Goal: Check status: Check status

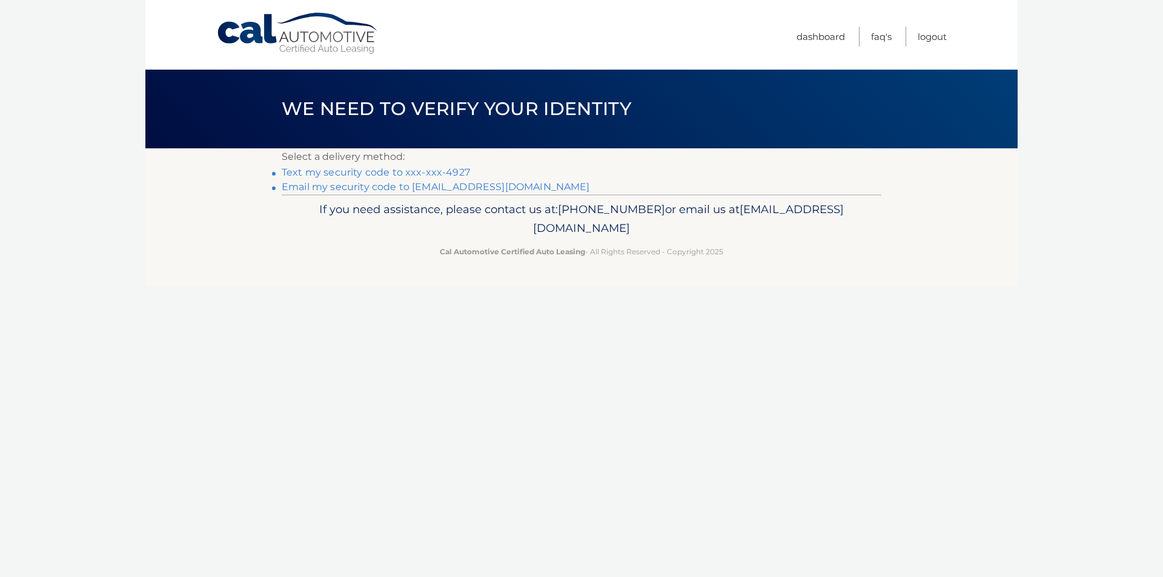
click at [419, 170] on link "Text my security code to xxx-xxx-4927" at bounding box center [376, 173] width 188 height 12
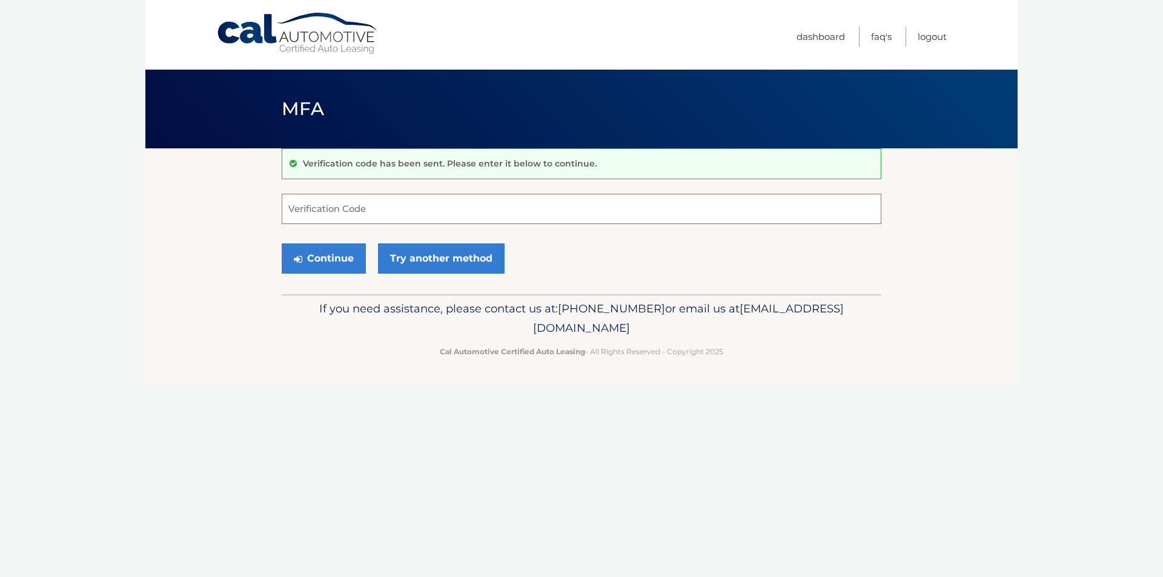
click at [408, 207] on input "Verification Code" at bounding box center [582, 209] width 600 height 30
type input "268583"
click at [409, 264] on link "Try another method" at bounding box center [441, 259] width 127 height 30
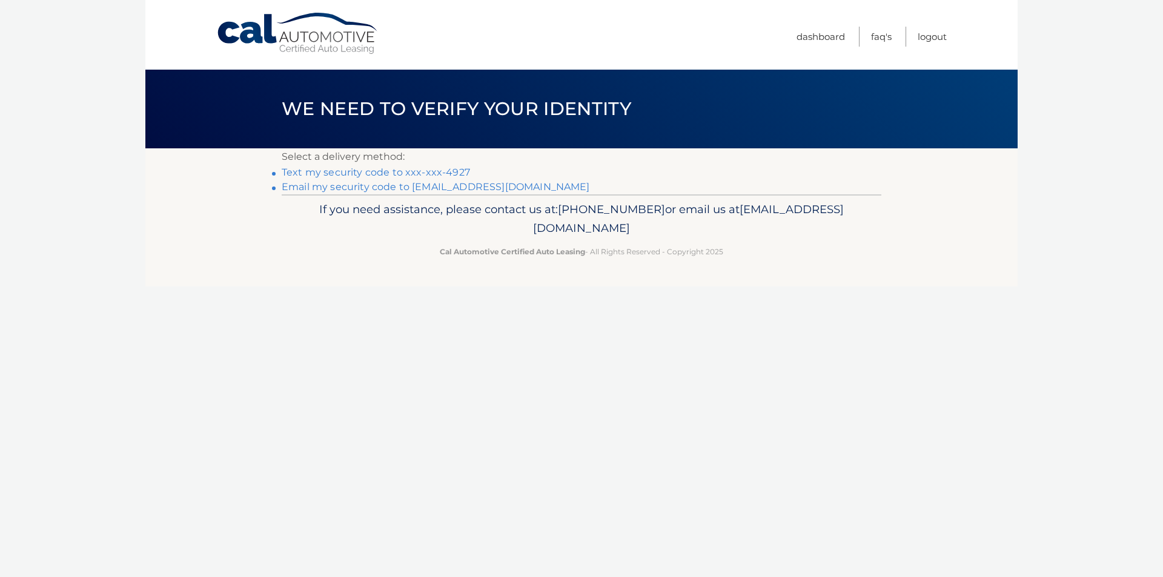
click at [447, 166] on div "Select a delivery method: Text my security code to xxx-xxx-4927 Email my securi…" at bounding box center [582, 171] width 600 height 46
click at [461, 174] on link "Text my security code to xxx-xxx-4927" at bounding box center [376, 173] width 188 height 12
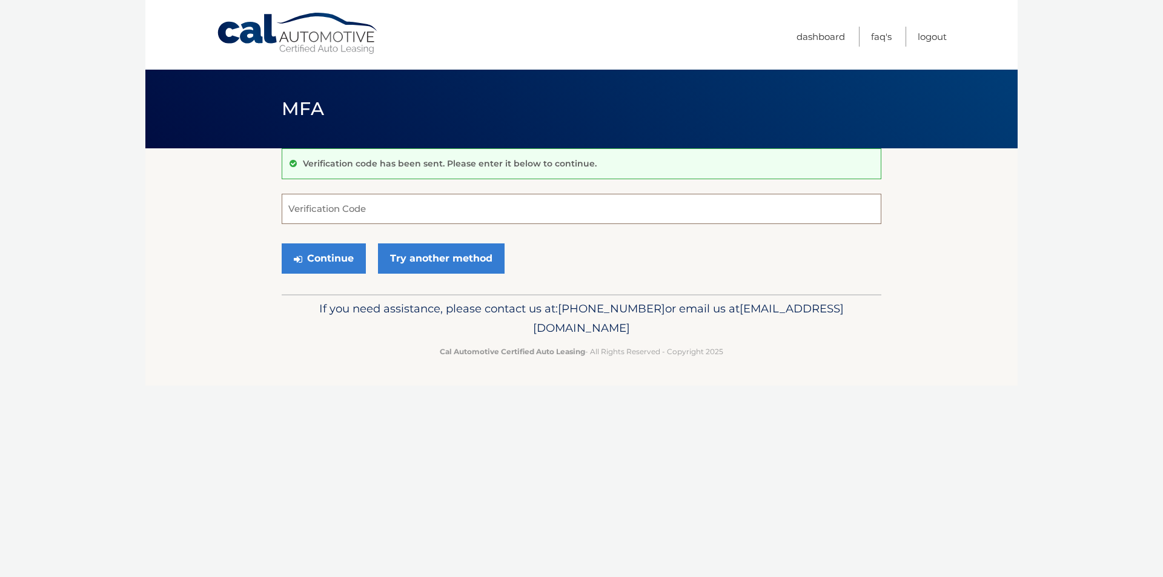
click at [360, 214] on input "Verification Code" at bounding box center [582, 209] width 600 height 30
type input "037702"
click at [330, 248] on button "Continue" at bounding box center [324, 259] width 84 height 30
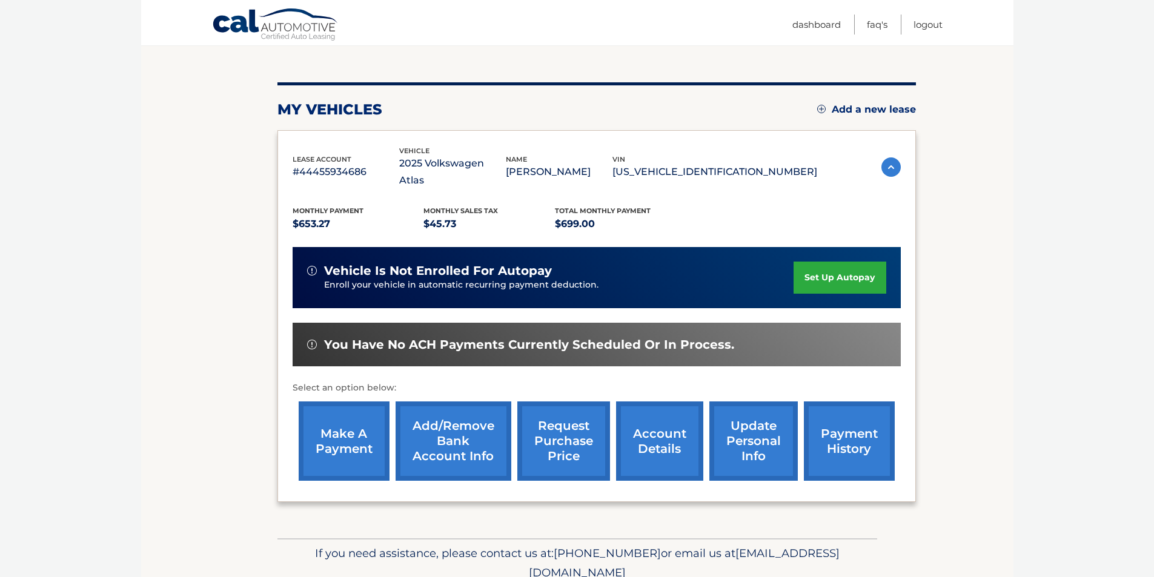
scroll to position [121, 0]
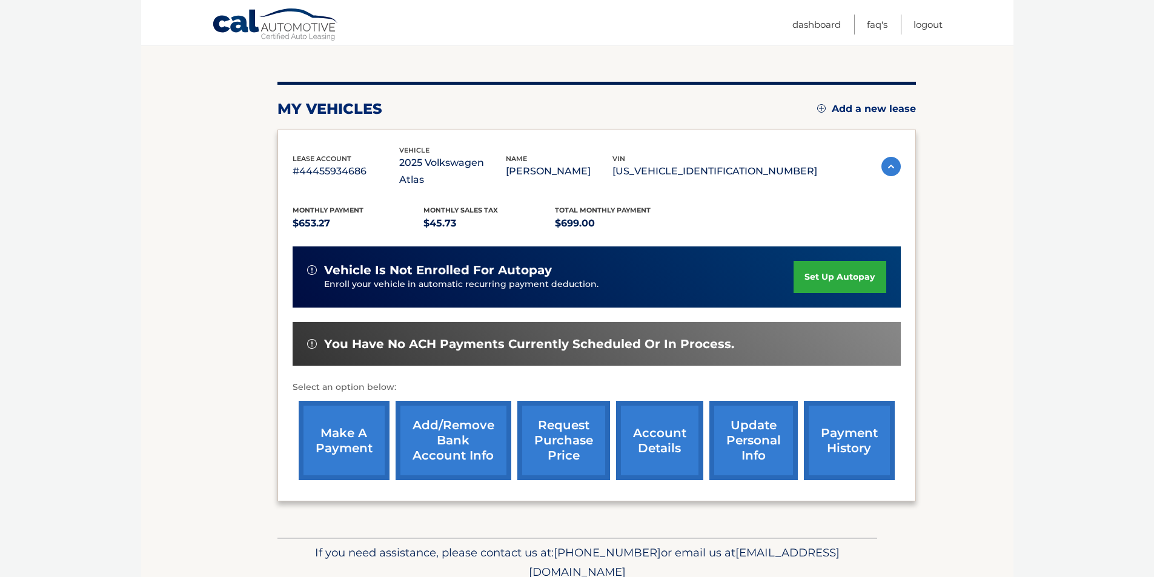
click at [869, 445] on link "payment history" at bounding box center [849, 440] width 91 height 79
